Goal: Understand process/instructions: Learn how to perform a task or action

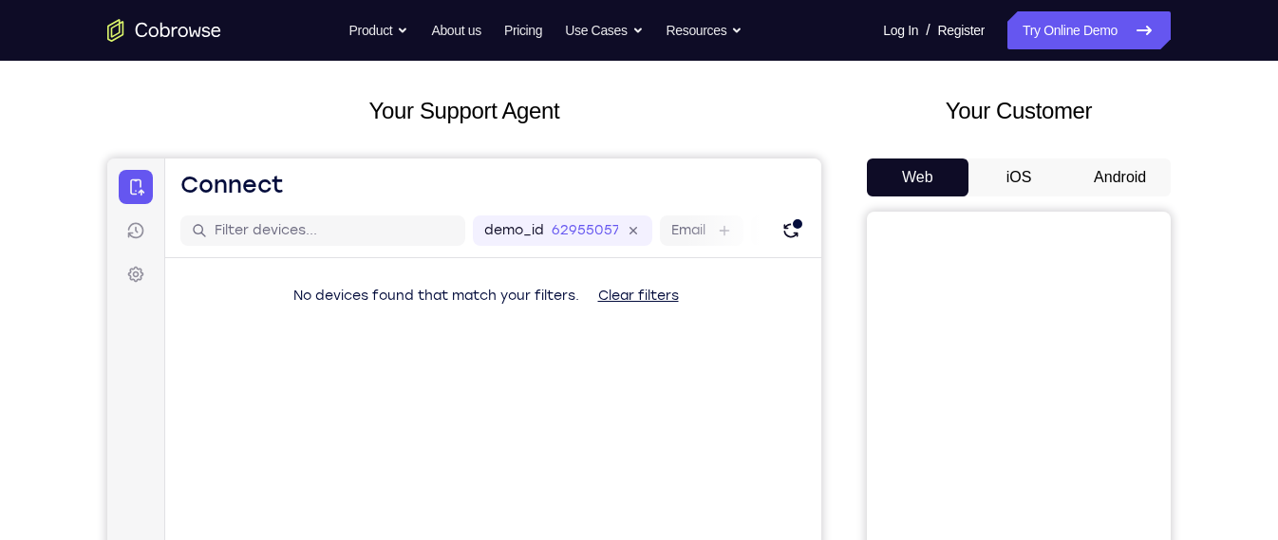
scroll to position [89, 0]
click at [1131, 194] on button "Android" at bounding box center [1120, 177] width 102 height 38
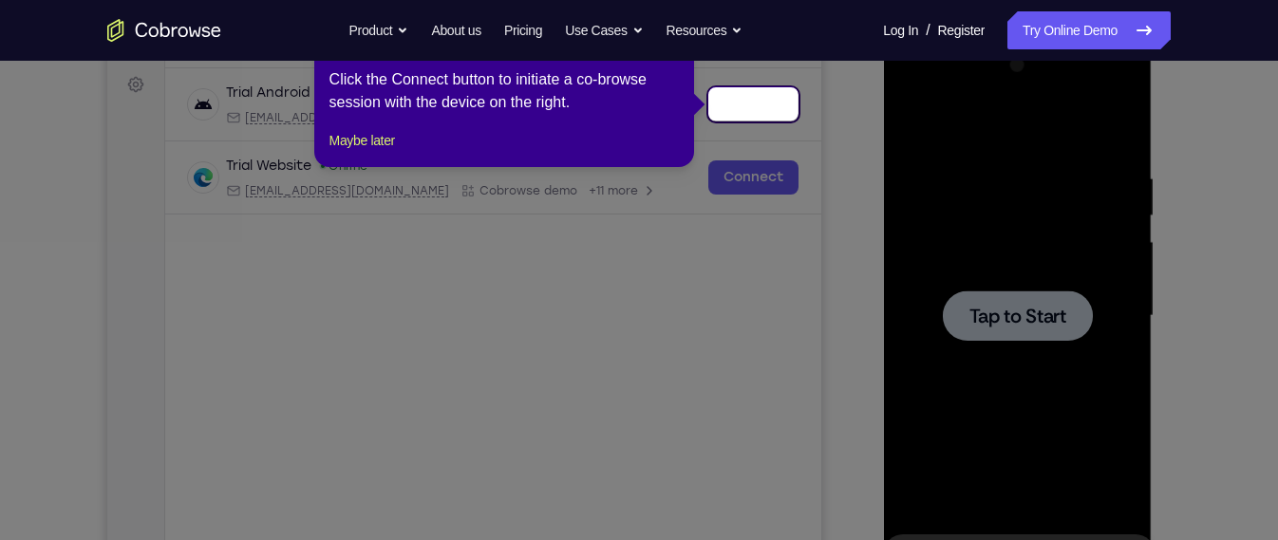
scroll to position [0, 0]
click at [961, 250] on icon at bounding box center [647, 270] width 1294 height 540
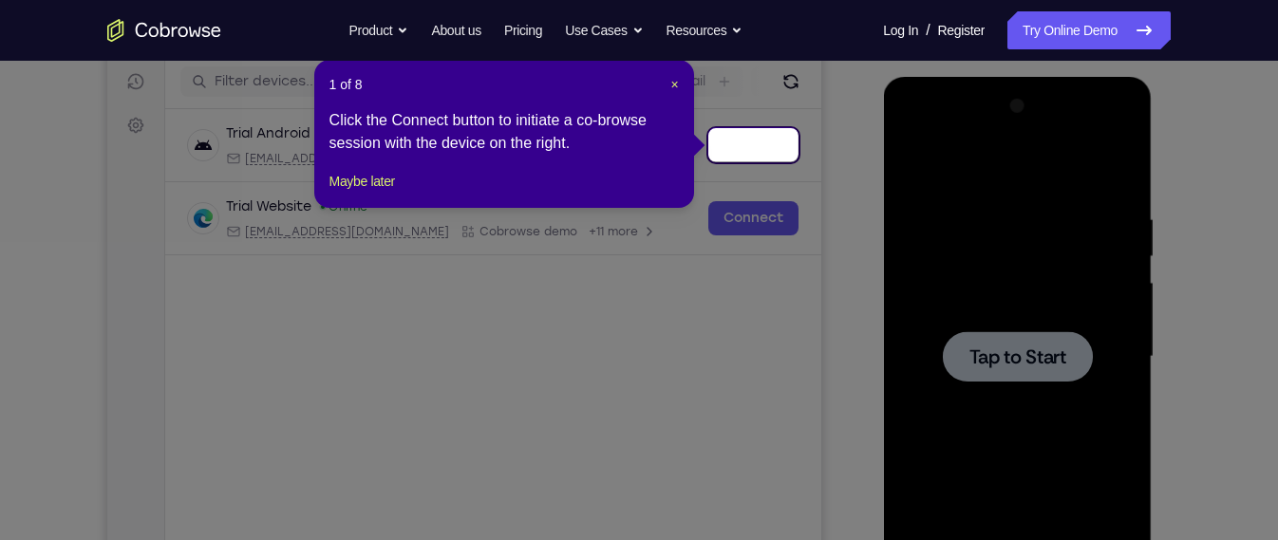
click at [679, 84] on div "1 of 8 × Click the Connect button to initiate a co-browse session with the devi…" at bounding box center [504, 134] width 380 height 148
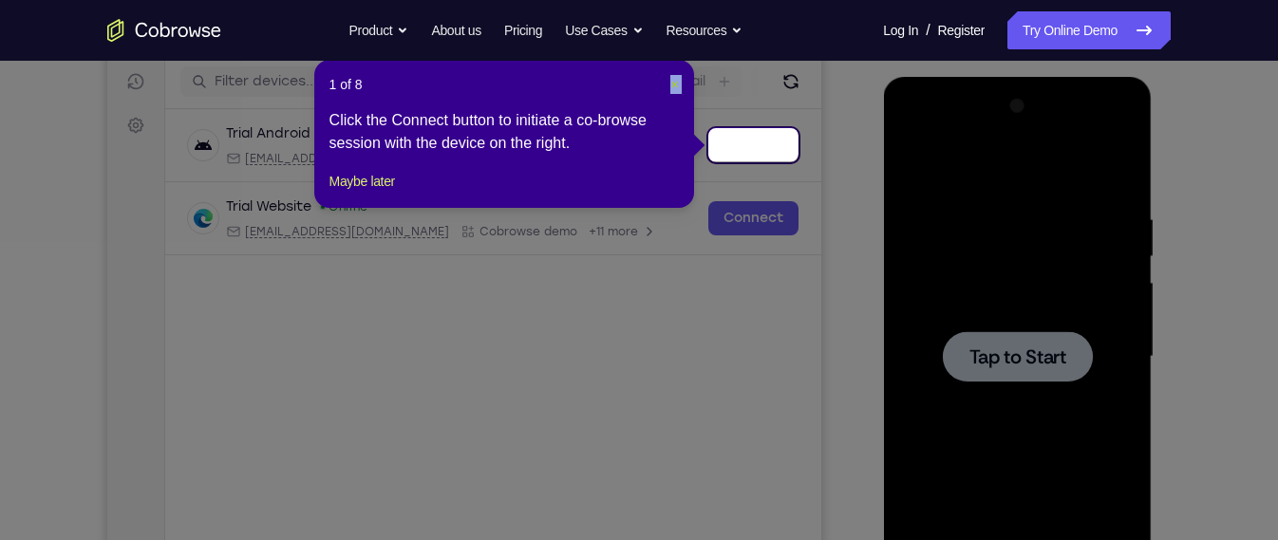
drag, startPoint x: 679, startPoint y: 84, endPoint x: 668, endPoint y: 80, distance: 11.1
click at [668, 80] on header "1 of 8 ×" at bounding box center [503, 84] width 349 height 19
click at [666, 77] on header "1 of 8 ×" at bounding box center [503, 84] width 349 height 19
click at [680, 85] on div "1 of 8 × Click the Connect button to initiate a co-browse session with the devi…" at bounding box center [504, 134] width 380 height 148
click at [677, 84] on span "×" at bounding box center [674, 84] width 8 height 15
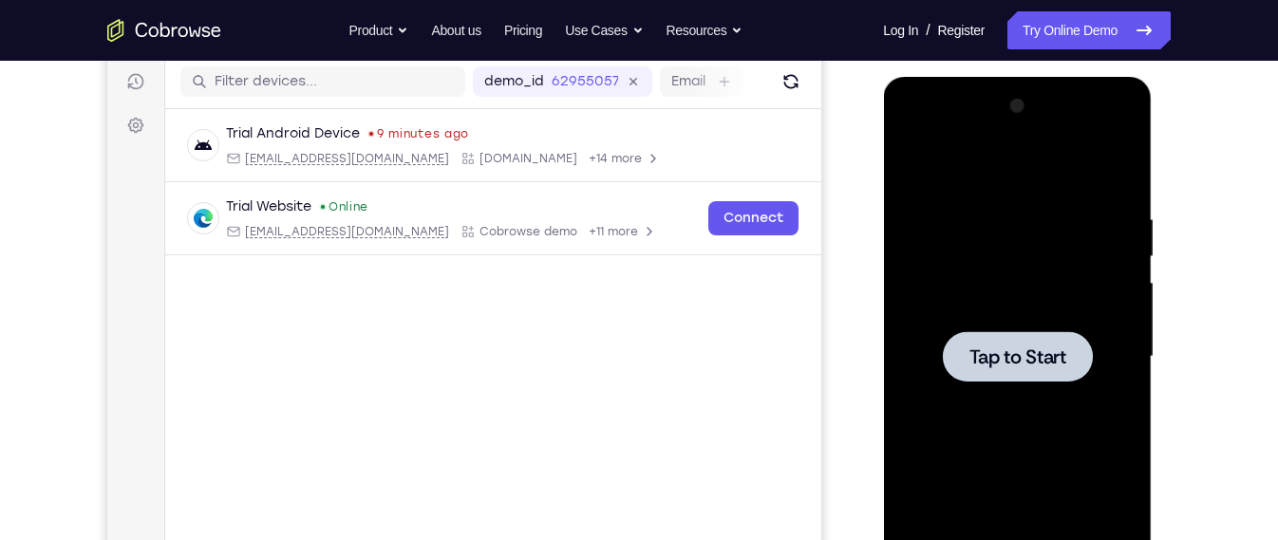
click at [919, 266] on div at bounding box center [1016, 357] width 239 height 532
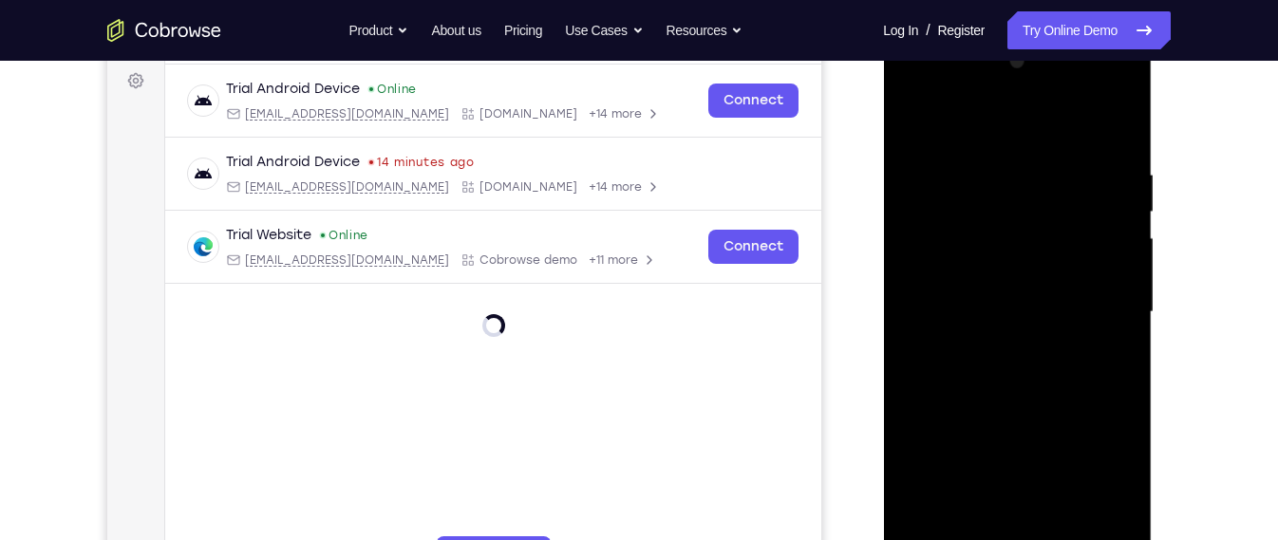
scroll to position [315, 0]
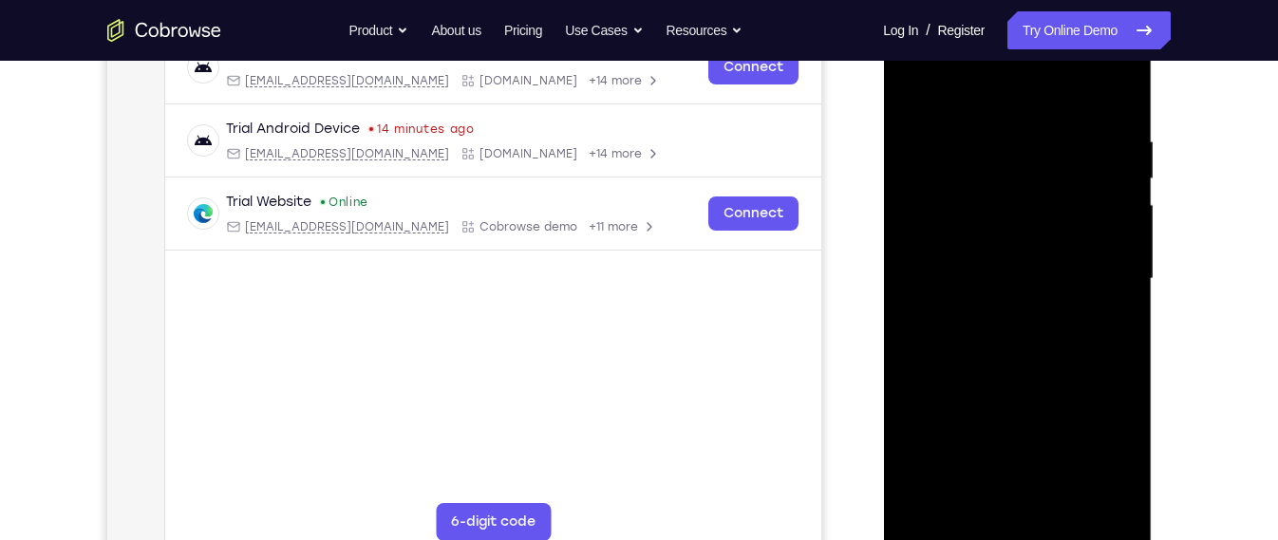
click at [1024, 527] on div at bounding box center [1016, 279] width 239 height 532
click at [1093, 463] on div at bounding box center [1016, 279] width 239 height 532
click at [1016, 85] on div at bounding box center [1016, 279] width 239 height 532
click at [1095, 276] on div at bounding box center [1016, 279] width 239 height 532
click at [992, 307] on div at bounding box center [1016, 279] width 239 height 532
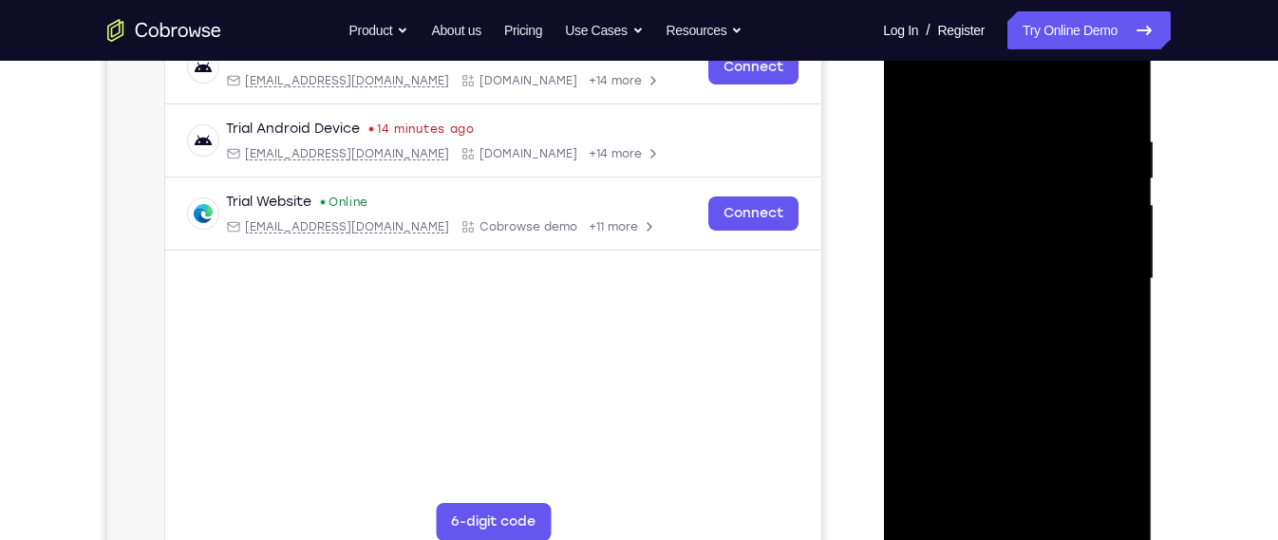
click at [1007, 258] on div at bounding box center [1016, 279] width 239 height 532
click at [1007, 223] on div at bounding box center [1016, 279] width 239 height 532
click at [1000, 248] on div at bounding box center [1016, 279] width 239 height 532
click at [985, 304] on div at bounding box center [1016, 279] width 239 height 532
click at [911, 82] on div at bounding box center [1016, 279] width 239 height 532
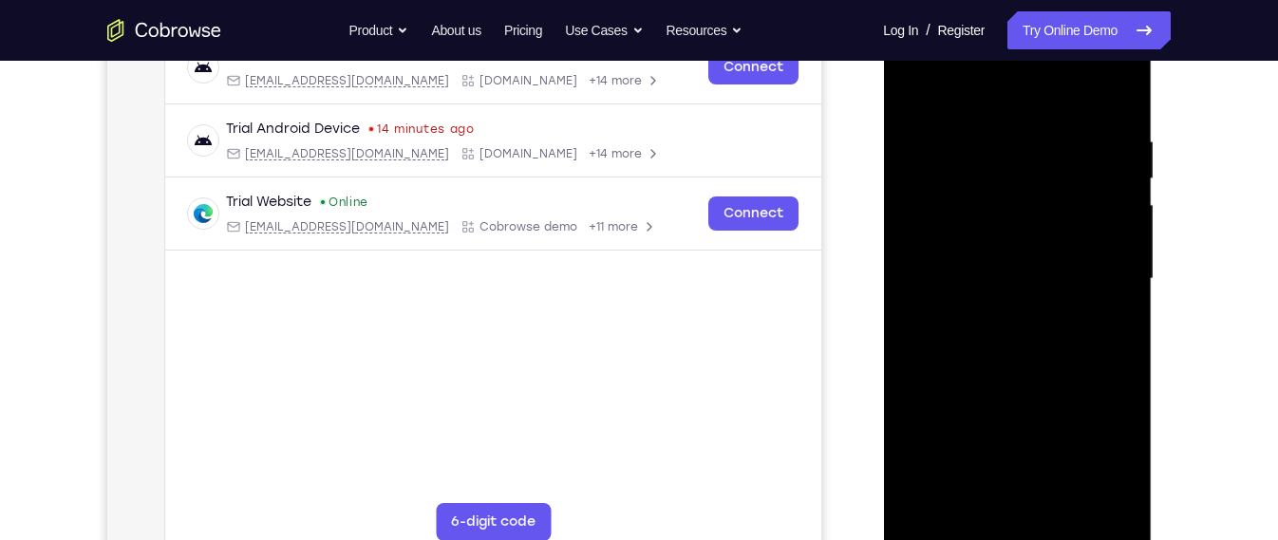
click at [967, 297] on div at bounding box center [1016, 279] width 239 height 532
click at [1005, 279] on div at bounding box center [1016, 279] width 239 height 532
click at [1001, 317] on div at bounding box center [1016, 279] width 239 height 532
click at [1001, 327] on div at bounding box center [1016, 279] width 239 height 532
click at [1022, 305] on div at bounding box center [1016, 279] width 239 height 532
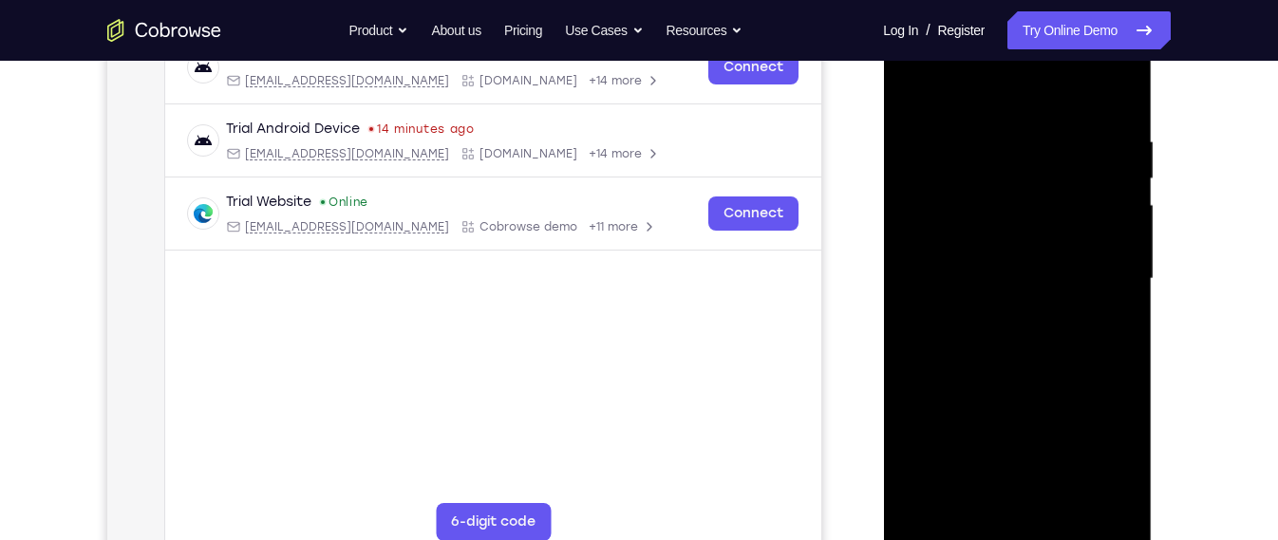
click at [1003, 198] on div at bounding box center [1016, 279] width 239 height 532
click at [1005, 225] on div at bounding box center [1016, 279] width 239 height 532
drag, startPoint x: 951, startPoint y: 109, endPoint x: 965, endPoint y: 27, distance: 83.7
click at [965, 27] on div at bounding box center [1016, 279] width 239 height 532
click at [1012, 353] on div at bounding box center [1016, 279] width 239 height 532
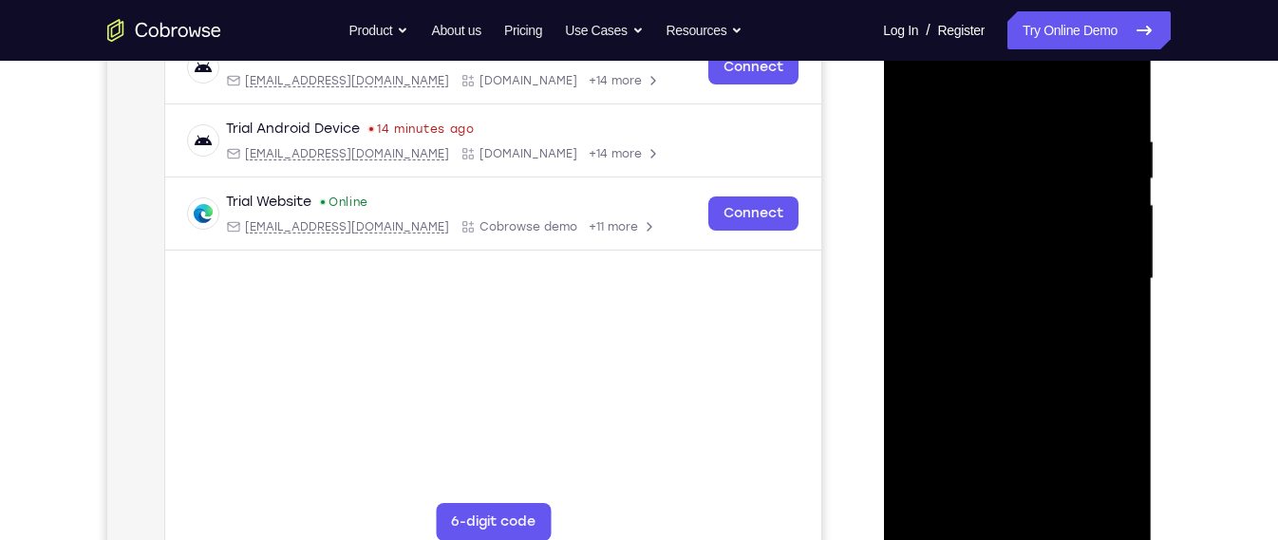
click at [997, 231] on div at bounding box center [1016, 279] width 239 height 532
click at [1046, 364] on div at bounding box center [1016, 279] width 239 height 532
drag, startPoint x: 1092, startPoint y: 122, endPoint x: 958, endPoint y: 131, distance: 134.2
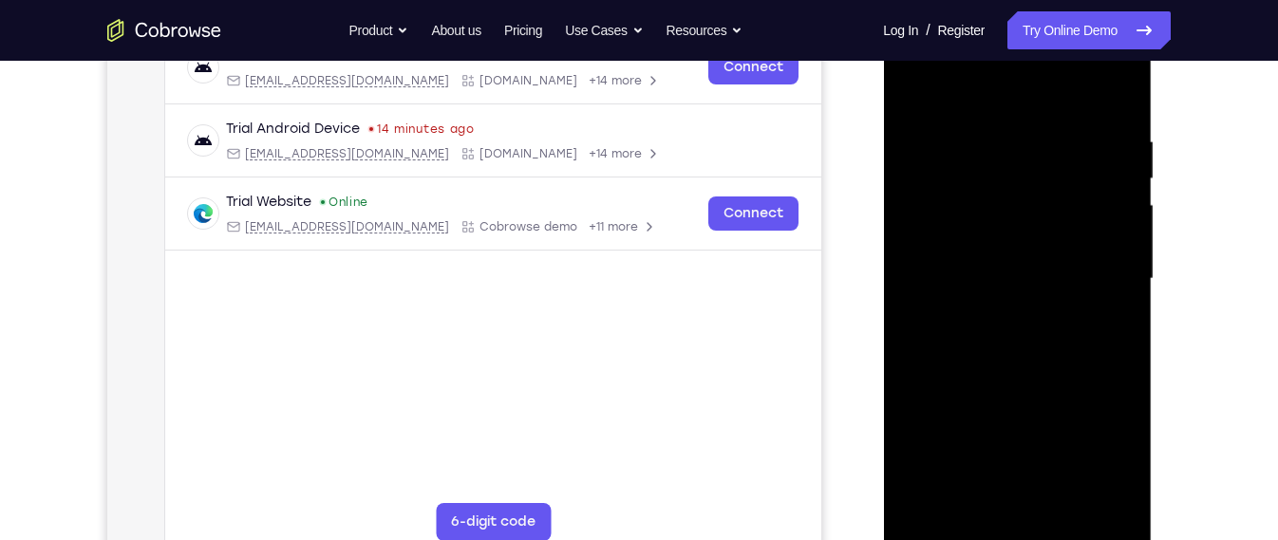
click at [958, 131] on div at bounding box center [1016, 279] width 239 height 532
drag, startPoint x: 1059, startPoint y: 143, endPoint x: 933, endPoint y: 139, distance: 125.4
click at [933, 139] on div at bounding box center [1016, 279] width 239 height 532
drag, startPoint x: 1039, startPoint y: 136, endPoint x: 915, endPoint y: 132, distance: 123.5
click at [915, 132] on div at bounding box center [1016, 279] width 239 height 532
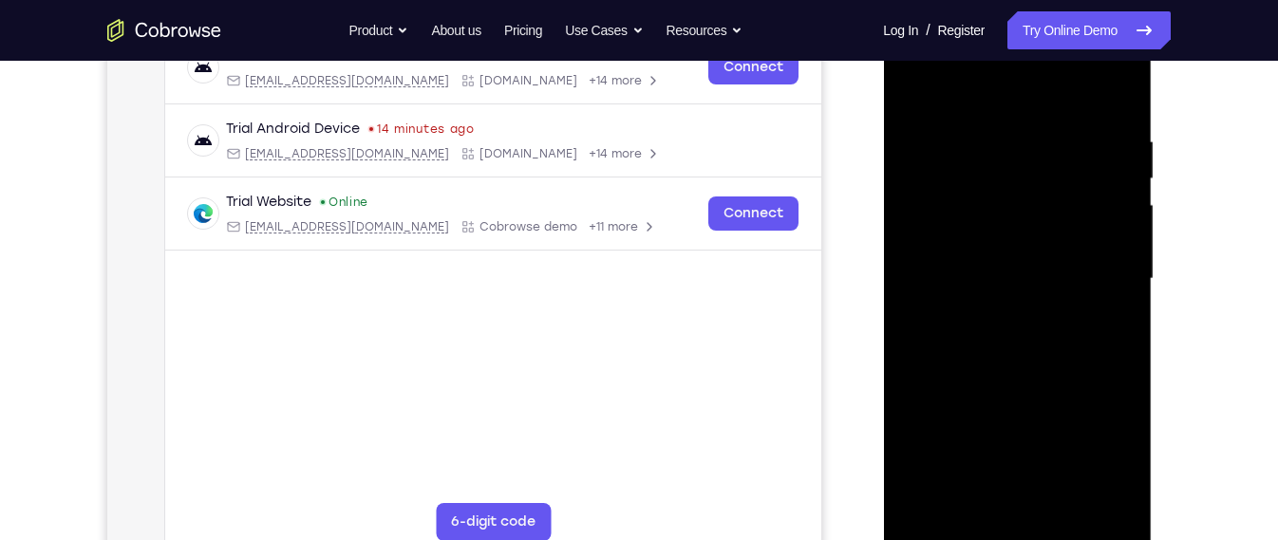
drag, startPoint x: 1055, startPoint y: 135, endPoint x: 954, endPoint y: 134, distance: 100.6
click at [954, 134] on div at bounding box center [1016, 279] width 239 height 532
drag, startPoint x: 1054, startPoint y: 126, endPoint x: 916, endPoint y: 133, distance: 137.8
click at [916, 133] on div at bounding box center [1016, 279] width 239 height 532
drag, startPoint x: 1051, startPoint y: 128, endPoint x: 933, endPoint y: 117, distance: 118.3
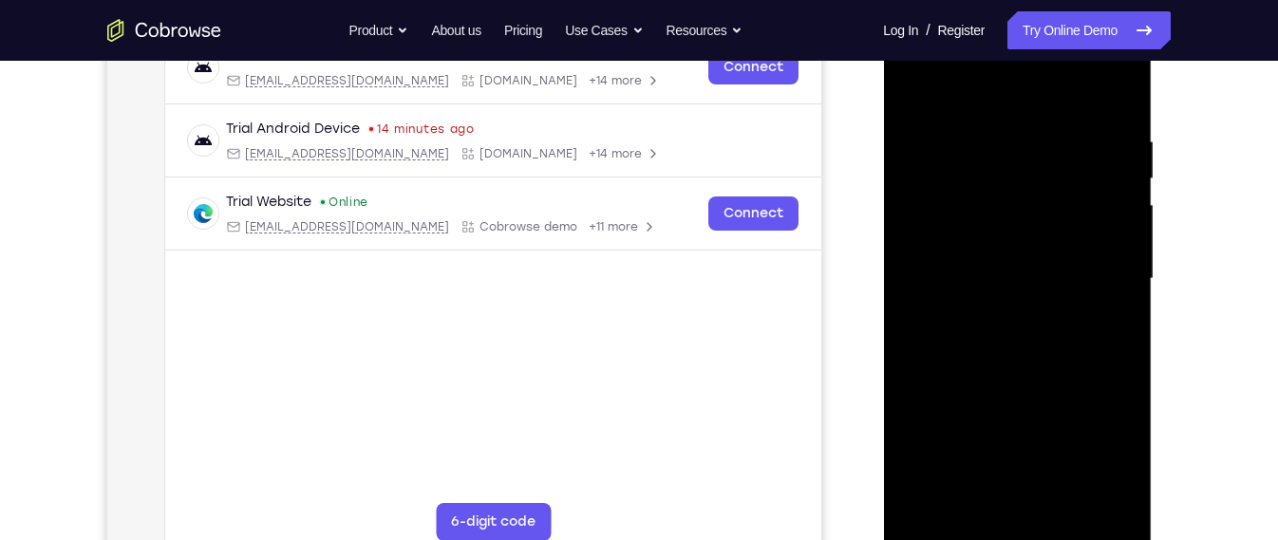
click at [933, 117] on div at bounding box center [1016, 279] width 239 height 532
drag, startPoint x: 1057, startPoint y: 120, endPoint x: 942, endPoint y: 120, distance: 114.9
click at [942, 120] on div at bounding box center [1016, 279] width 239 height 532
drag, startPoint x: 1099, startPoint y: 125, endPoint x: 946, endPoint y: 137, distance: 153.3
click at [946, 137] on div at bounding box center [1016, 279] width 239 height 532
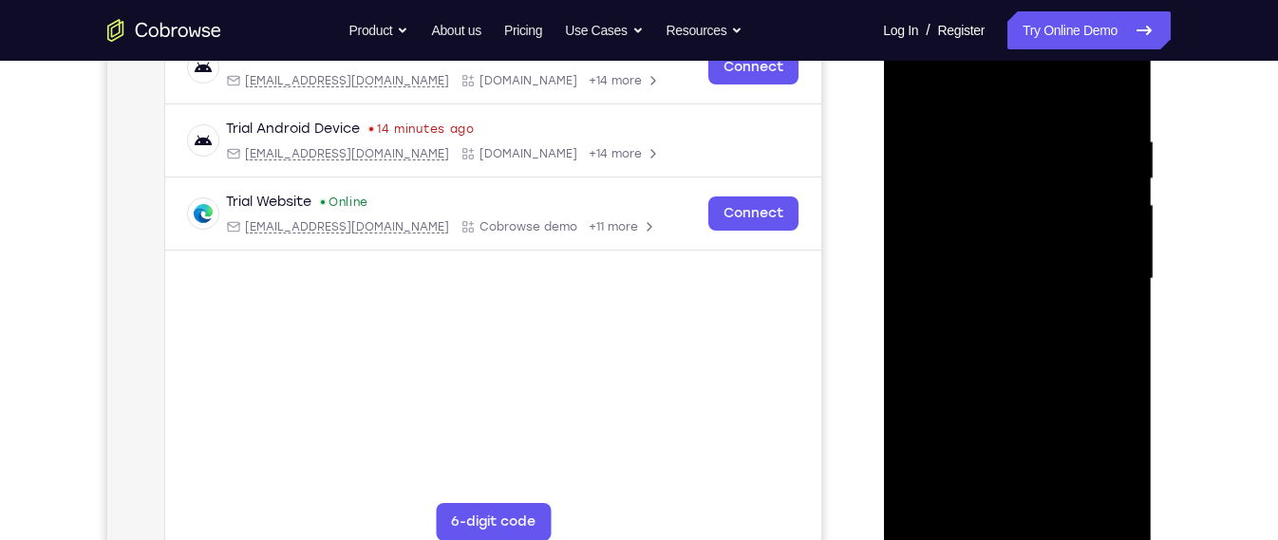
drag, startPoint x: 1068, startPoint y: 128, endPoint x: 945, endPoint y: 122, distance: 123.6
click at [945, 122] on div at bounding box center [1016, 279] width 239 height 532
drag, startPoint x: 1068, startPoint y: 128, endPoint x: 953, endPoint y: 134, distance: 115.0
click at [953, 134] on div at bounding box center [1016, 279] width 239 height 532
click at [1108, 506] on div at bounding box center [1016, 279] width 239 height 532
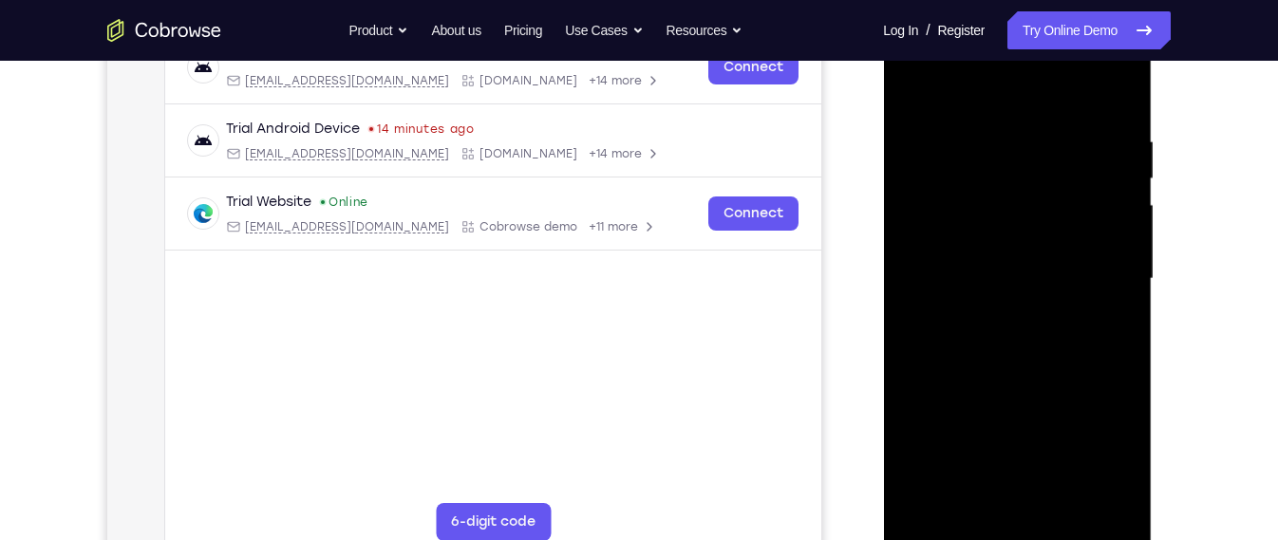
click at [1068, 499] on div at bounding box center [1016, 279] width 239 height 532
click at [1070, 366] on div at bounding box center [1016, 279] width 239 height 532
click at [1061, 375] on div at bounding box center [1016, 279] width 239 height 532
click at [917, 98] on div at bounding box center [1016, 279] width 239 height 532
click at [1005, 305] on div at bounding box center [1016, 279] width 239 height 532
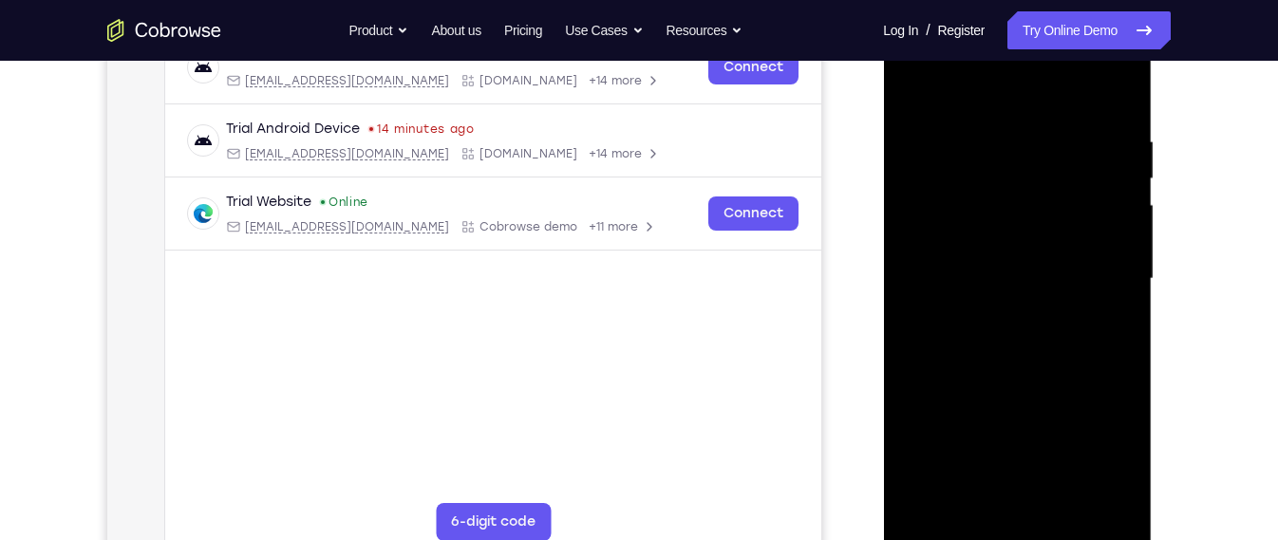
click at [959, 89] on div at bounding box center [1016, 279] width 239 height 532
click at [896, 296] on div at bounding box center [1017, 282] width 269 height 566
click at [948, 87] on div at bounding box center [1016, 279] width 239 height 532
click at [970, 89] on div at bounding box center [1016, 279] width 239 height 532
click at [913, 82] on div at bounding box center [1016, 279] width 239 height 532
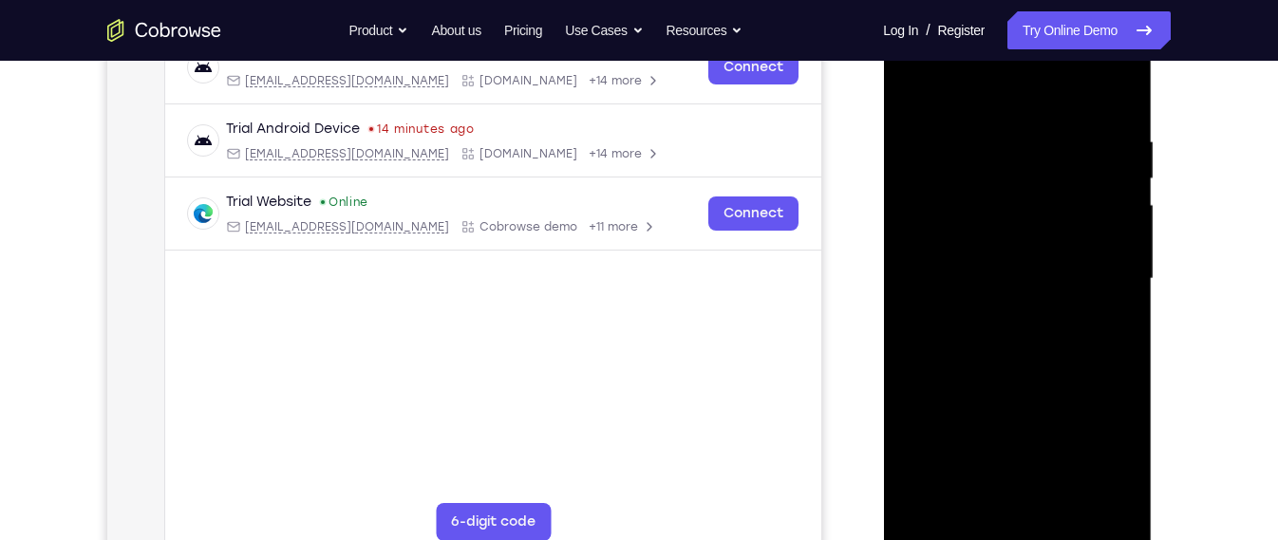
click at [912, 85] on div at bounding box center [1016, 279] width 239 height 532
drag, startPoint x: 986, startPoint y: 371, endPoint x: 993, endPoint y: 329, distance: 43.2
click at [993, 329] on div at bounding box center [1016, 279] width 239 height 532
click at [988, 409] on div at bounding box center [1016, 279] width 239 height 532
click at [959, 87] on div at bounding box center [1016, 279] width 239 height 532
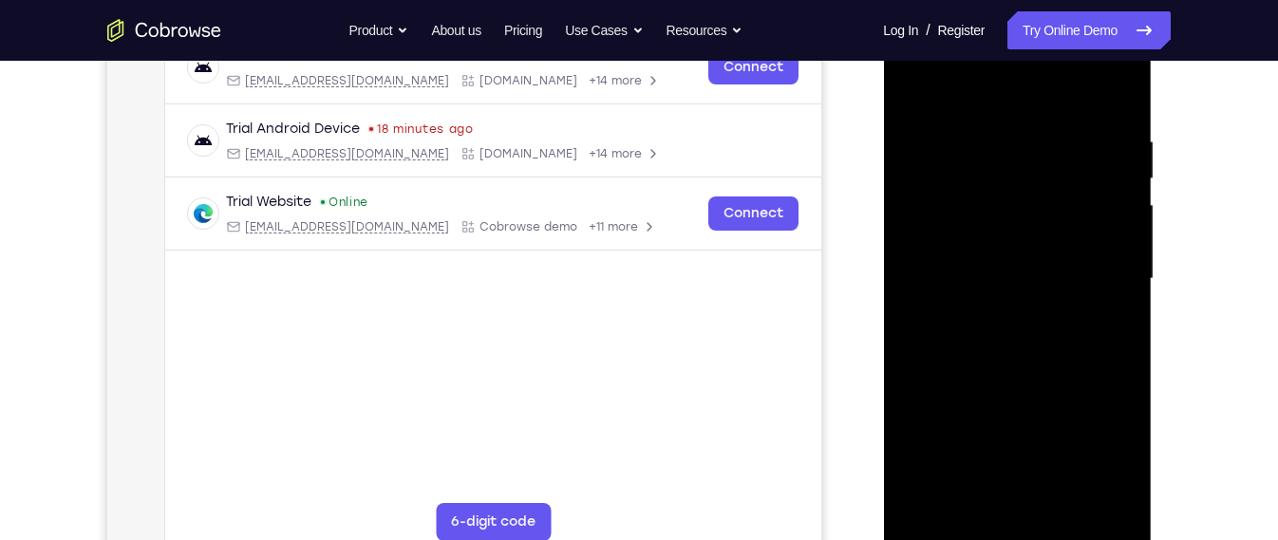
click at [912, 82] on div at bounding box center [1016, 279] width 239 height 532
click at [918, 85] on div at bounding box center [1016, 279] width 239 height 532
click at [1118, 90] on div at bounding box center [1016, 279] width 239 height 532
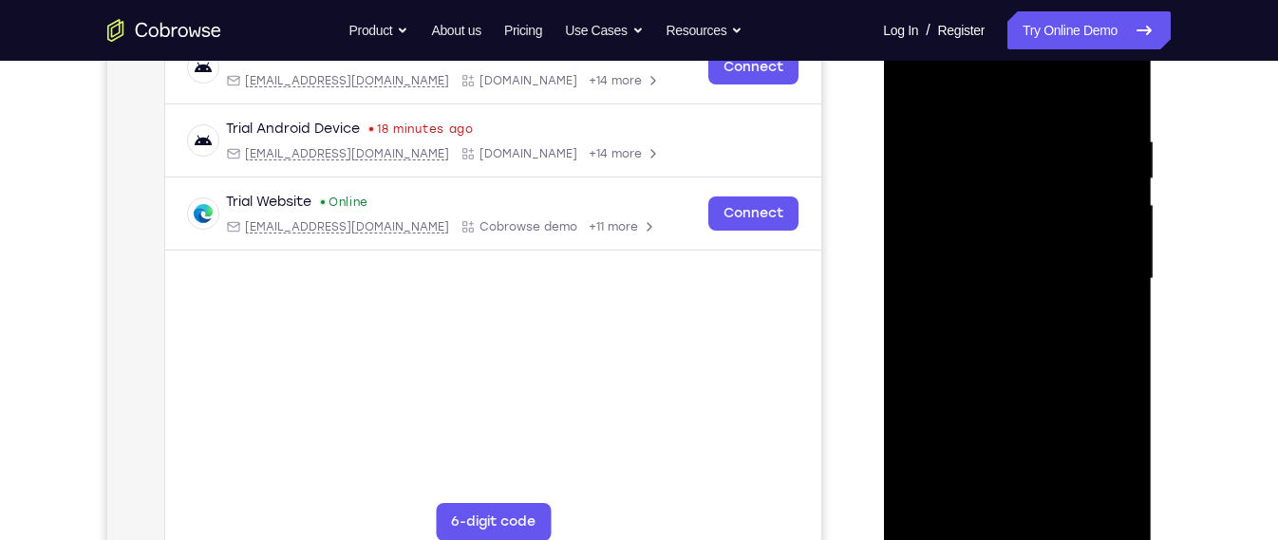
click at [1118, 90] on div at bounding box center [1016, 279] width 239 height 532
click at [1117, 84] on div at bounding box center [1016, 279] width 239 height 532
click at [1128, 478] on div at bounding box center [1016, 279] width 239 height 532
click at [924, 503] on div at bounding box center [1016, 279] width 239 height 532
click at [969, 502] on div at bounding box center [1016, 279] width 239 height 532
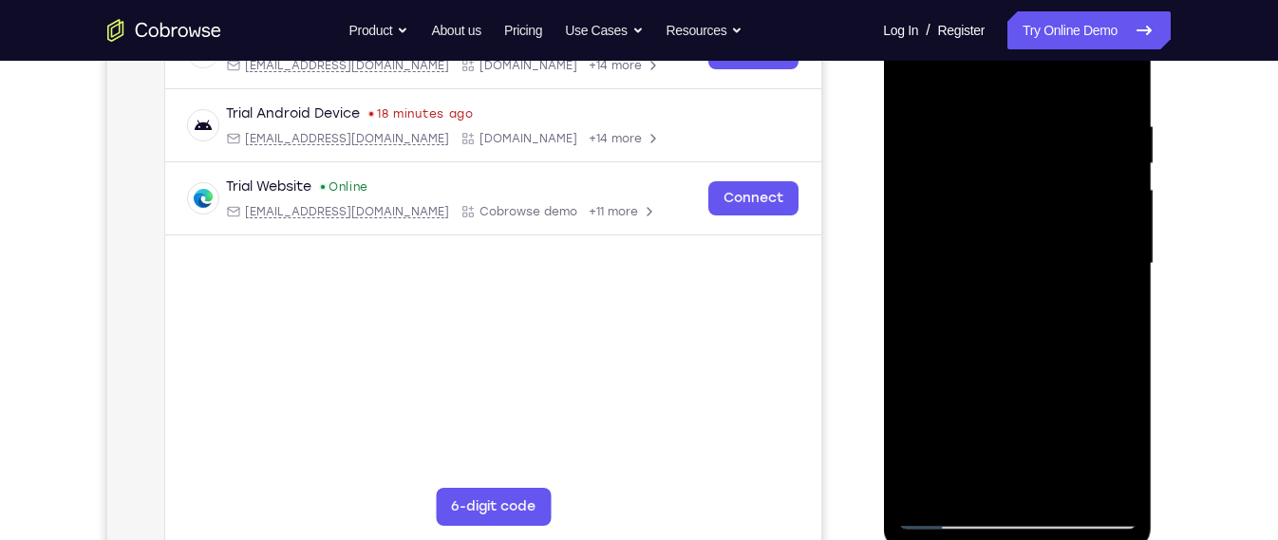
scroll to position [328, 0]
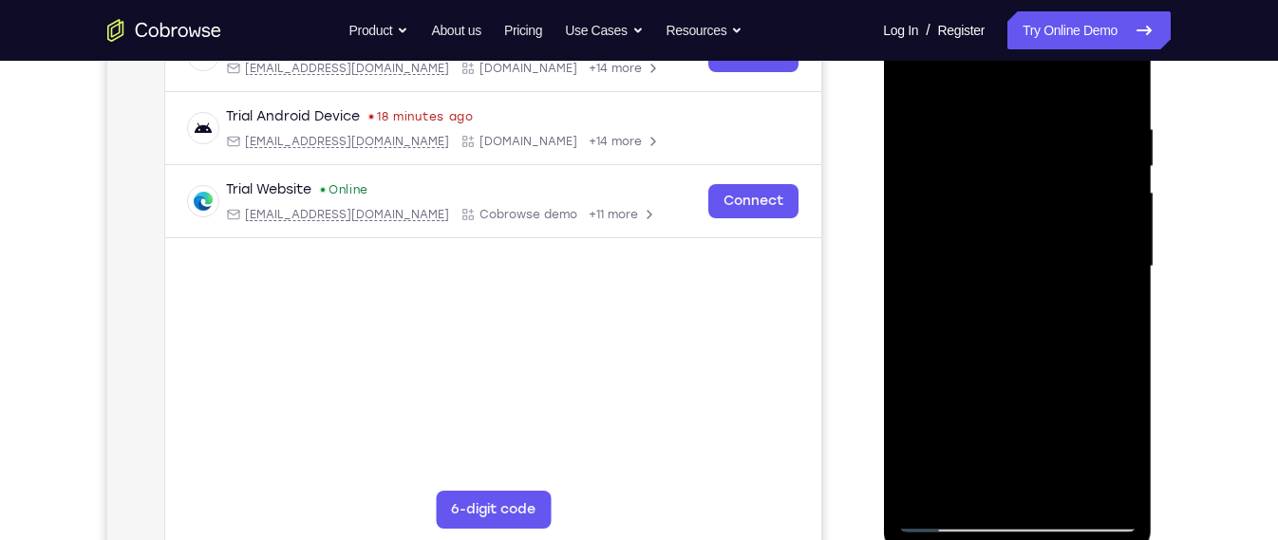
click at [992, 78] on div at bounding box center [1016, 267] width 239 height 532
click at [970, 133] on div at bounding box center [1016, 267] width 239 height 532
click at [914, 72] on div at bounding box center [1016, 267] width 239 height 532
click at [948, 516] on div at bounding box center [1016, 267] width 239 height 532
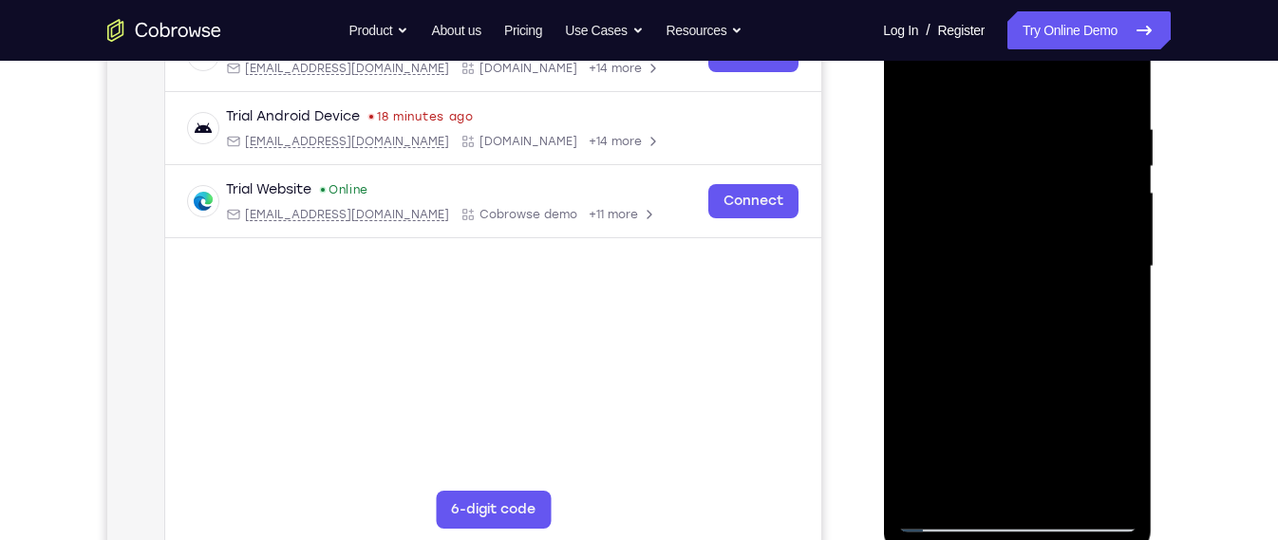
click at [955, 508] on div at bounding box center [1016, 267] width 239 height 532
click at [935, 489] on div at bounding box center [1016, 267] width 239 height 532
click at [982, 130] on div at bounding box center [1016, 267] width 239 height 532
click at [1110, 317] on div at bounding box center [1016, 267] width 239 height 532
click at [1111, 236] on div at bounding box center [1016, 267] width 239 height 532
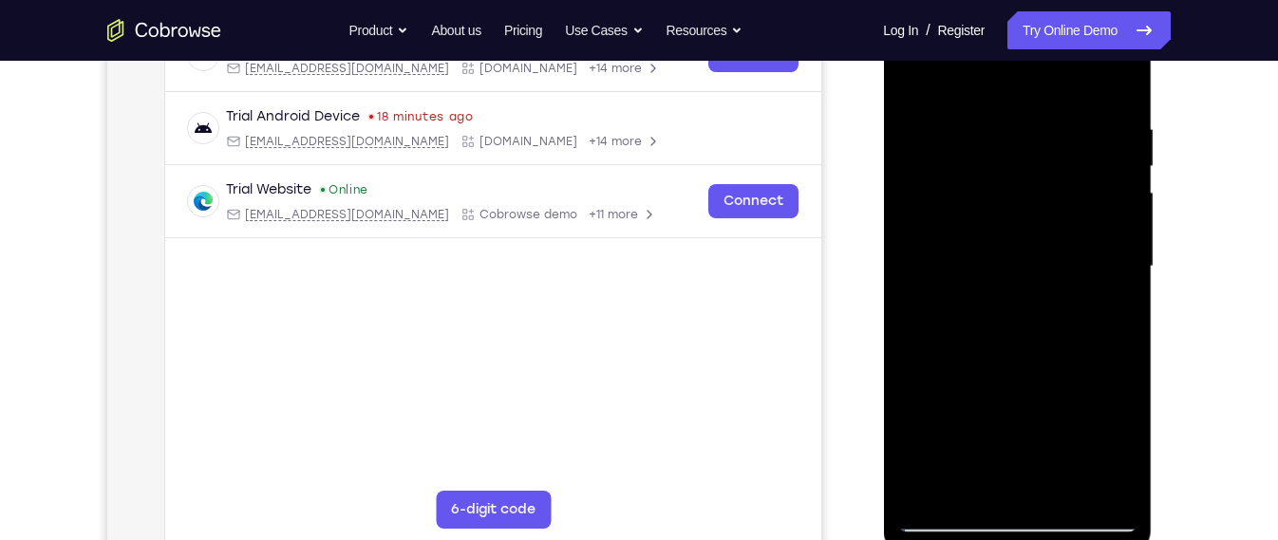
click at [1111, 236] on div at bounding box center [1016, 267] width 239 height 532
click at [932, 252] on div at bounding box center [1016, 267] width 239 height 532
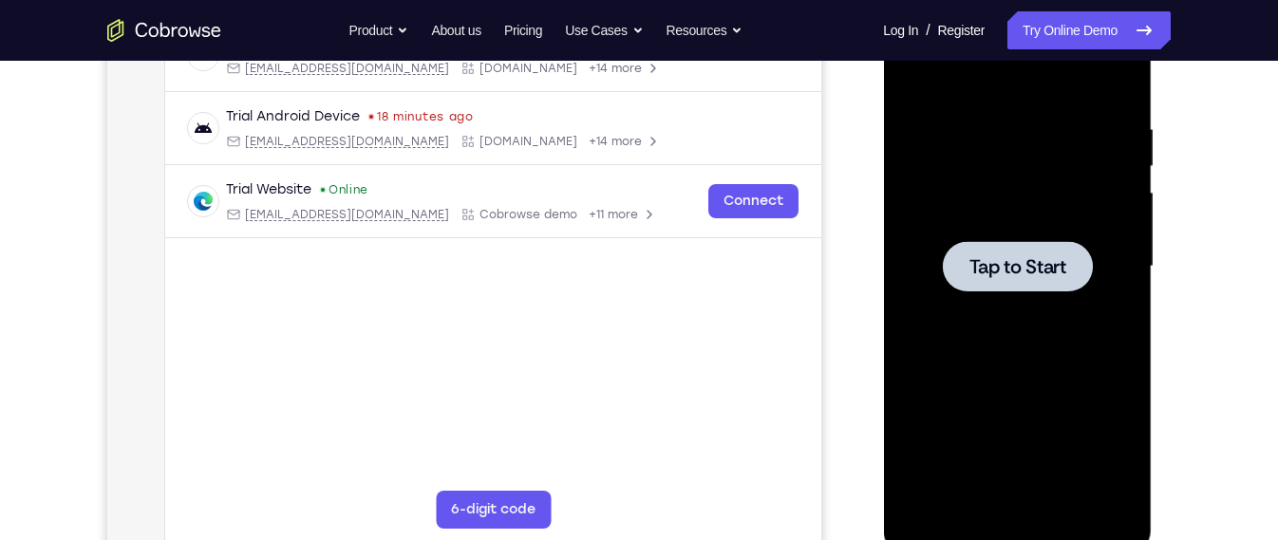
click at [1142, 166] on div "Tap to Start" at bounding box center [1017, 270] width 269 height 566
click at [1087, 170] on div at bounding box center [1016, 267] width 239 height 532
